Goal: Task Accomplishment & Management: Manage account settings

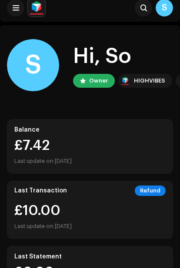
scroll to position [4, 0]
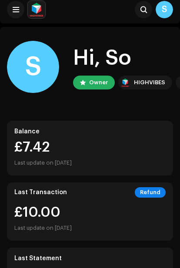
click at [11, 8] on button at bounding box center [15, 9] width 17 height 17
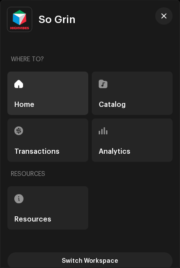
scroll to position [5, 0]
click at [45, 96] on div "Home" at bounding box center [47, 93] width 81 height 43
click at [64, 148] on div "Transactions" at bounding box center [47, 140] width 81 height 43
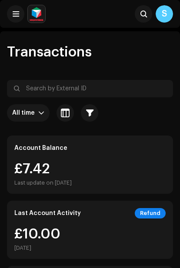
click at [14, 13] on span at bounding box center [16, 13] width 7 height 7
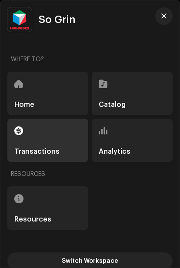
click at [130, 98] on div "Catalog" at bounding box center [132, 93] width 81 height 43
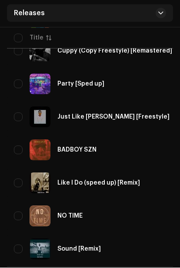
scroll to position [719, 0]
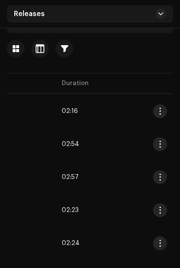
scroll to position [0, 697]
click at [160, 111] on span "button" at bounding box center [160, 111] width 7 height 7
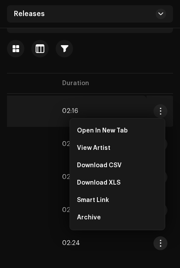
click at [43, 113] on td "1" at bounding box center [9, 111] width 91 height 31
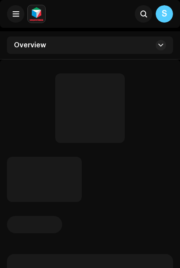
click at [48, 110] on div at bounding box center [90, 137] width 166 height 129
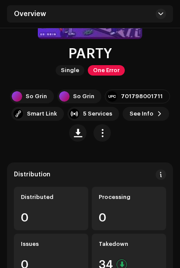
scroll to position [139, 0]
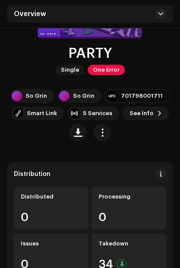
click at [105, 70] on span "One Error" at bounding box center [106, 70] width 37 height 10
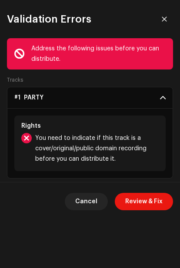
click at [148, 200] on span "Review & Fix" at bounding box center [143, 201] width 37 height 17
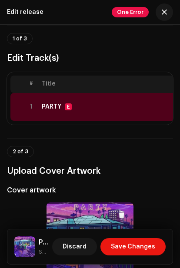
scroll to position [48, 0]
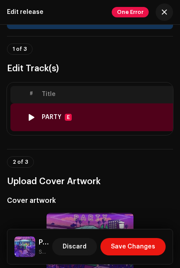
click at [140, 117] on div "PARTY E" at bounding box center [108, 117] width 132 height 7
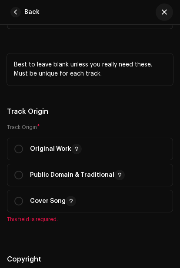
scroll to position [1559, 0]
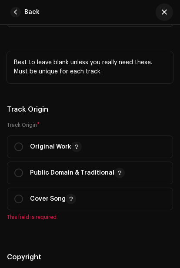
click at [22, 149] on input "radio" at bounding box center [18, 146] width 9 height 9
radio input "true"
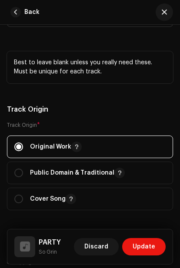
click at [145, 241] on span "Update" at bounding box center [143, 246] width 23 height 17
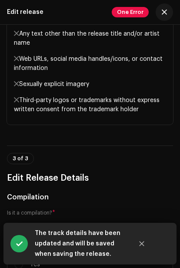
scroll to position [480, 0]
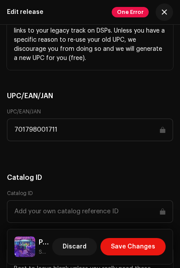
click at [139, 254] on span "Save Changes" at bounding box center [133, 246] width 44 height 17
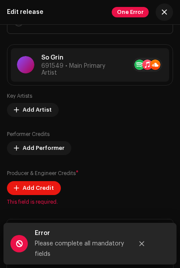
scroll to position [1113, 0]
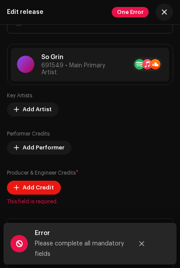
click at [23, 116] on button "Add Artist" at bounding box center [33, 109] width 52 height 14
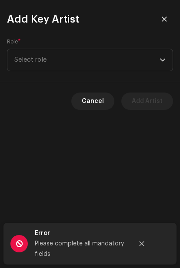
click at [108, 59] on span "Select role" at bounding box center [86, 60] width 145 height 22
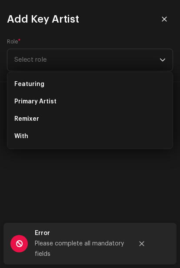
click at [11, 102] on li "Primary Artist" at bounding box center [90, 101] width 158 height 17
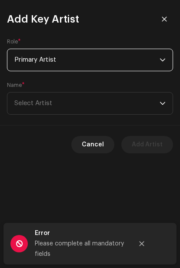
click at [28, 104] on span "Select Artist" at bounding box center [33, 103] width 38 height 7
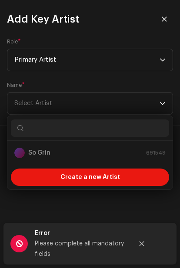
click at [32, 154] on div "So Grin 691549" at bounding box center [89, 153] width 151 height 10
click at [27, 150] on div "So Grin 691549" at bounding box center [89, 153] width 151 height 10
click at [28, 102] on span "Select Artist" at bounding box center [33, 103] width 38 height 7
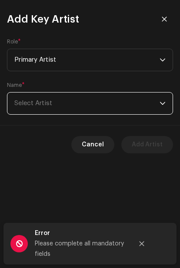
click at [33, 106] on span "Select Artist" at bounding box center [33, 103] width 38 height 7
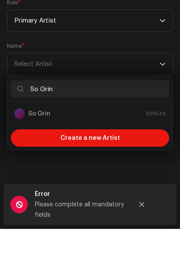
type input "So Grin"
click at [33, 148] on div "So Grin 691549" at bounding box center [89, 153] width 151 height 10
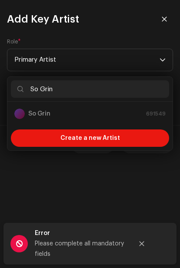
click at [39, 132] on div "Create a new Artist" at bounding box center [90, 137] width 158 height 17
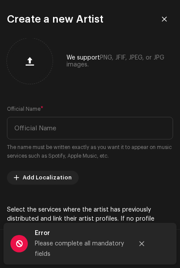
click at [163, 17] on icon "button" at bounding box center [164, 19] width 6 height 6
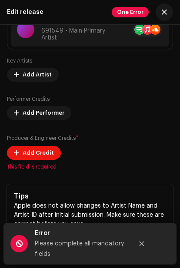
scroll to position [1153, 0]
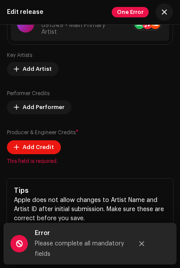
click at [23, 105] on span "Add Performer" at bounding box center [44, 107] width 42 height 17
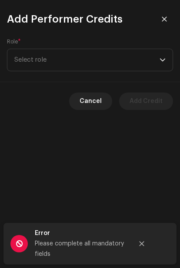
click at [36, 63] on span "Select role" at bounding box center [86, 60] width 145 height 22
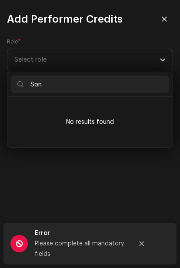
scroll to position [0, 0]
type input "S"
type input "L"
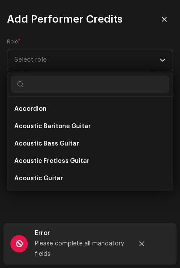
click at [164, 60] on icon "dropdown trigger" at bounding box center [162, 60] width 5 height 3
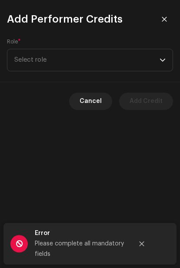
scroll to position [39, 0]
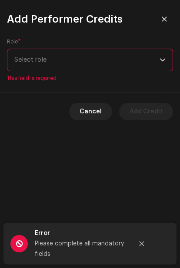
click at [164, 16] on icon "button" at bounding box center [164, 19] width 6 height 6
